Goal: Task Accomplishment & Management: Manage account settings

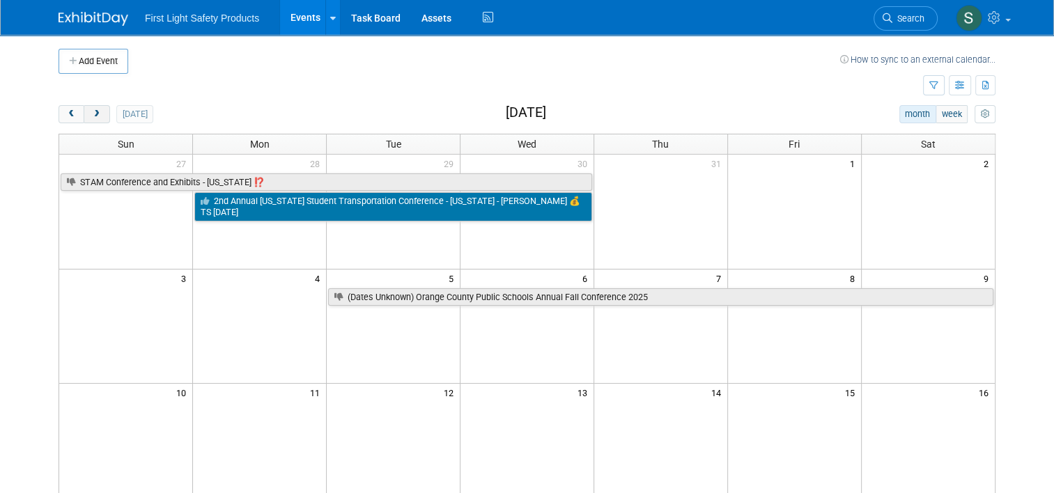
click at [93, 116] on button "next" at bounding box center [97, 114] width 26 height 18
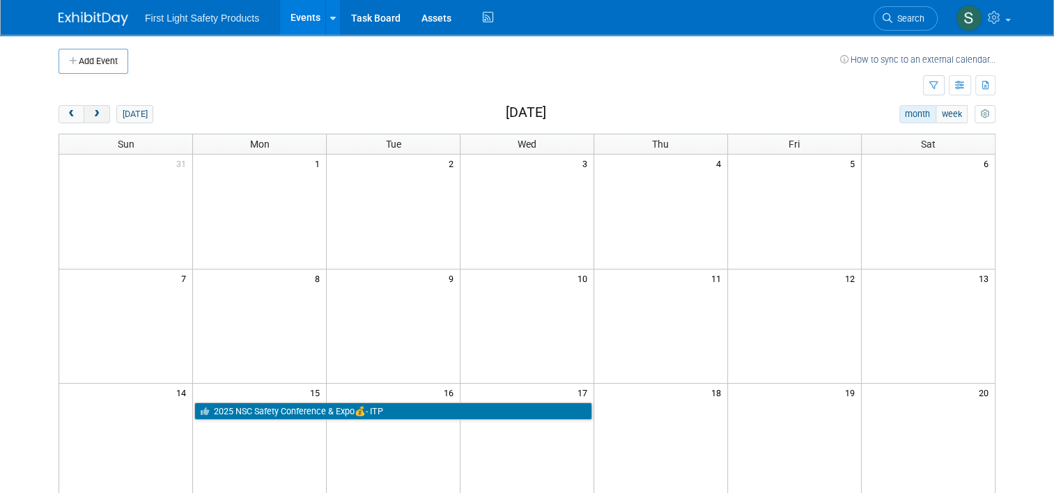
click at [92, 112] on span "next" at bounding box center [96, 114] width 10 height 9
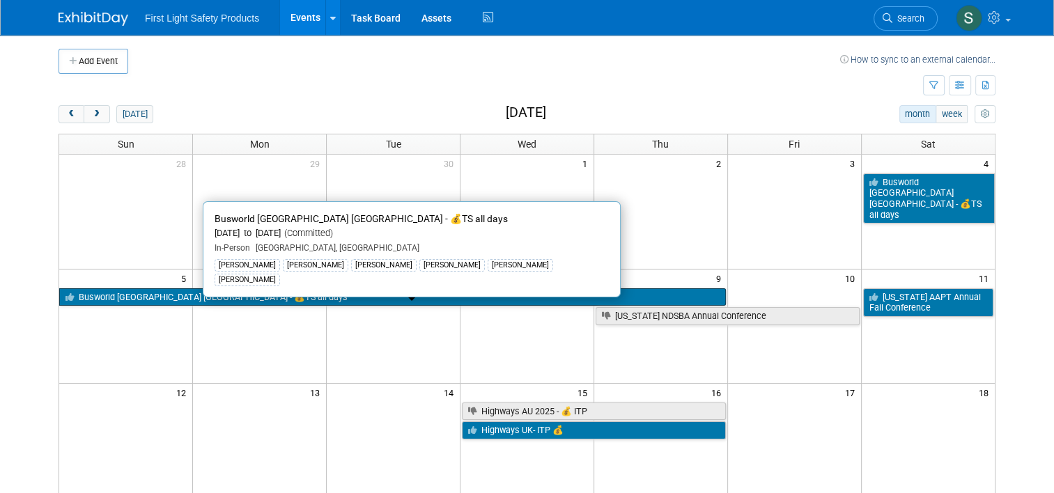
click at [150, 295] on link "Busworld [GEOGRAPHIC_DATA] [GEOGRAPHIC_DATA] - 💰TS all days" at bounding box center [392, 298] width 667 height 18
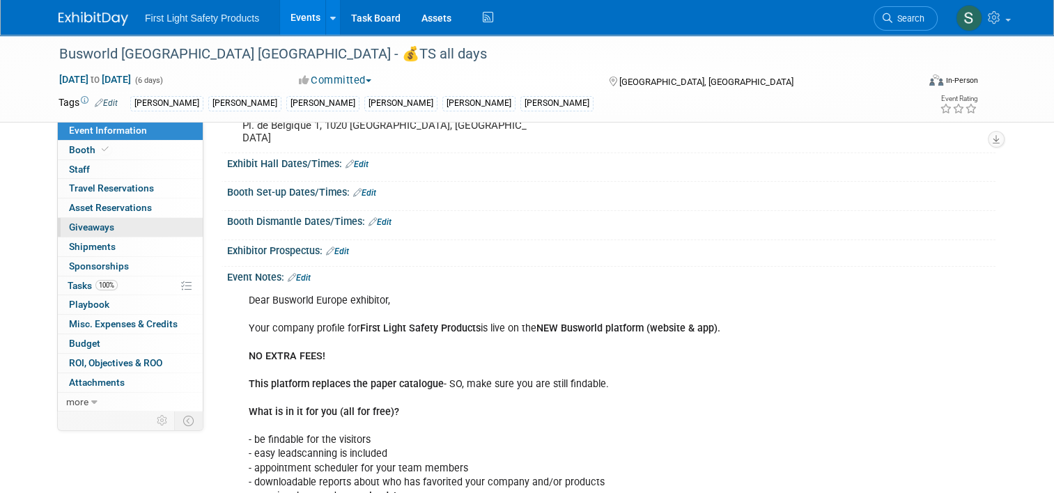
scroll to position [139, 0]
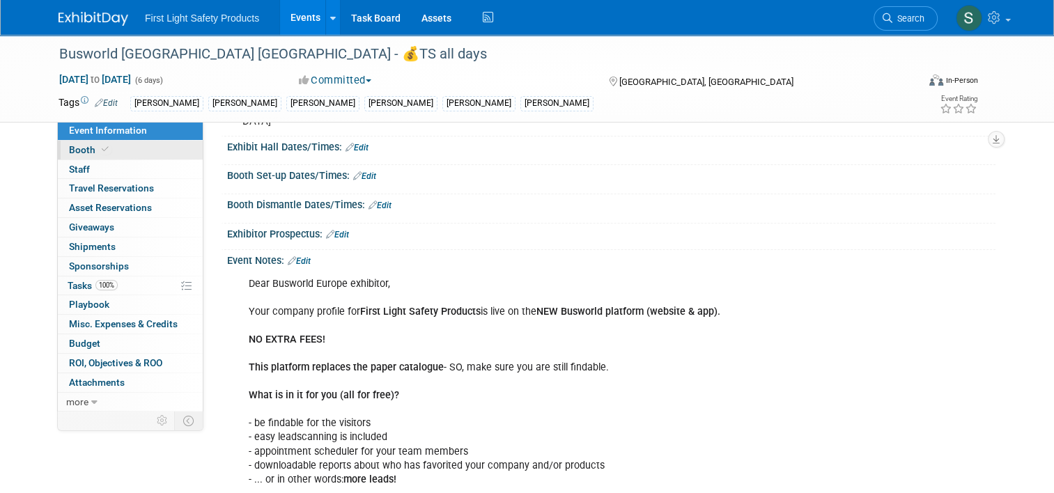
click at [80, 153] on span "Booth" at bounding box center [90, 149] width 43 height 11
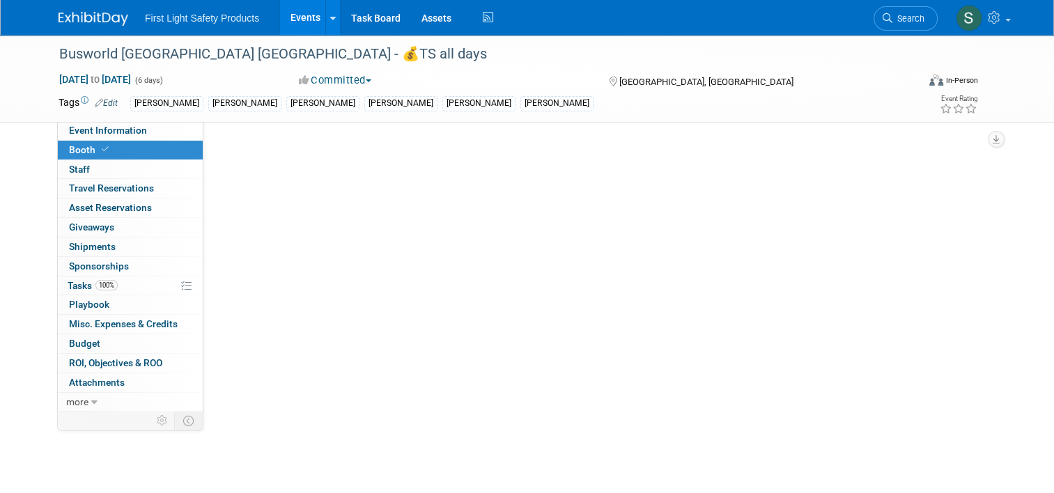
scroll to position [0, 0]
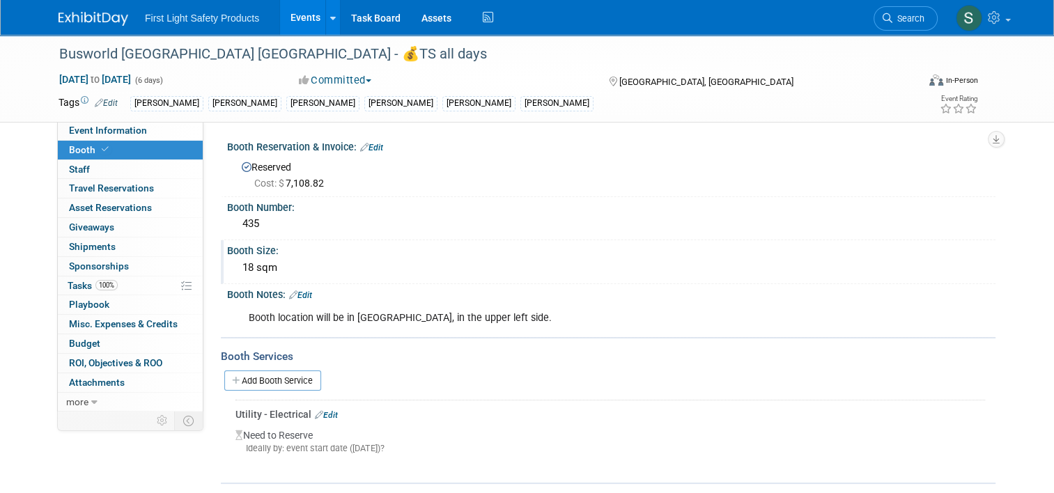
drag, startPoint x: 272, startPoint y: 266, endPoint x: 225, endPoint y: 266, distance: 46.7
click at [227, 266] on div "18 sqm" at bounding box center [611, 268] width 769 height 23
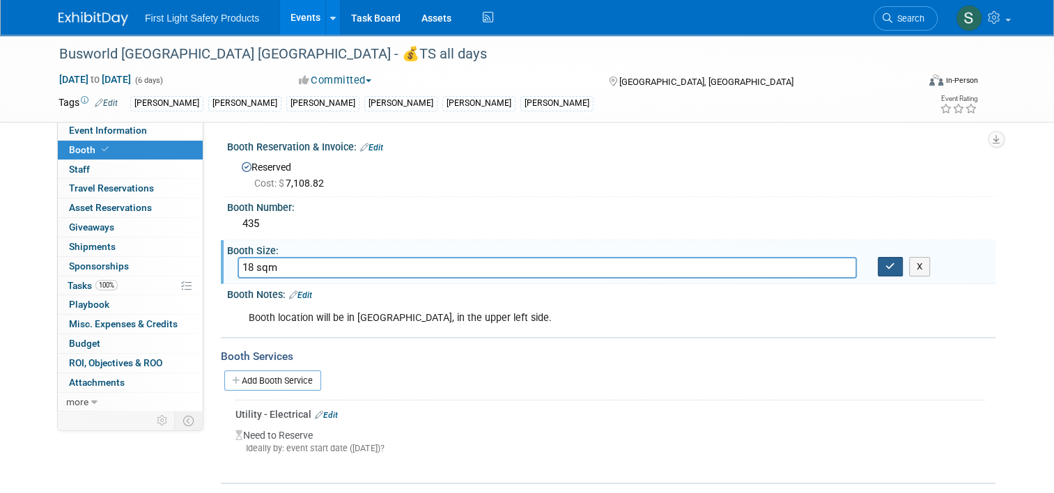
click at [903, 266] on button "button" at bounding box center [890, 267] width 25 height 20
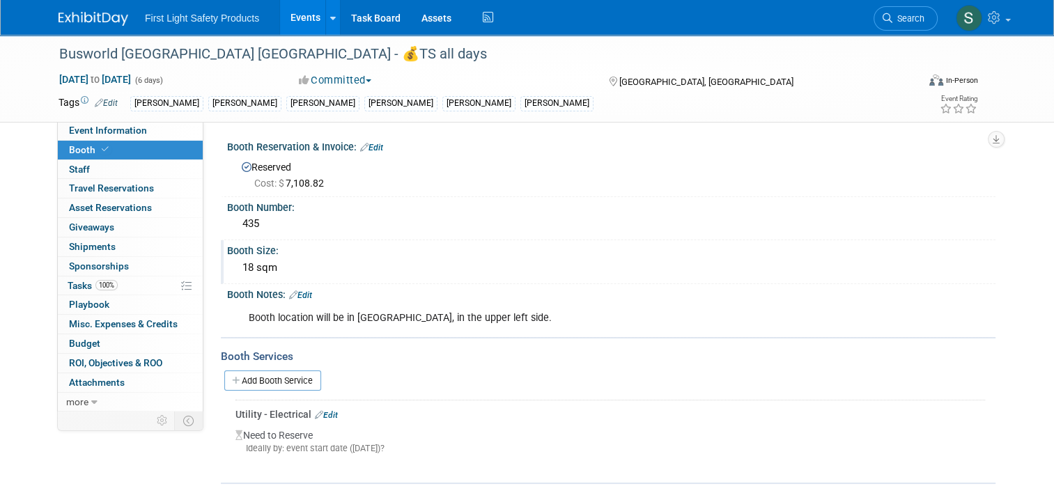
click at [298, 15] on link "Events" at bounding box center [305, 17] width 51 height 35
